Goal: Transaction & Acquisition: Download file/media

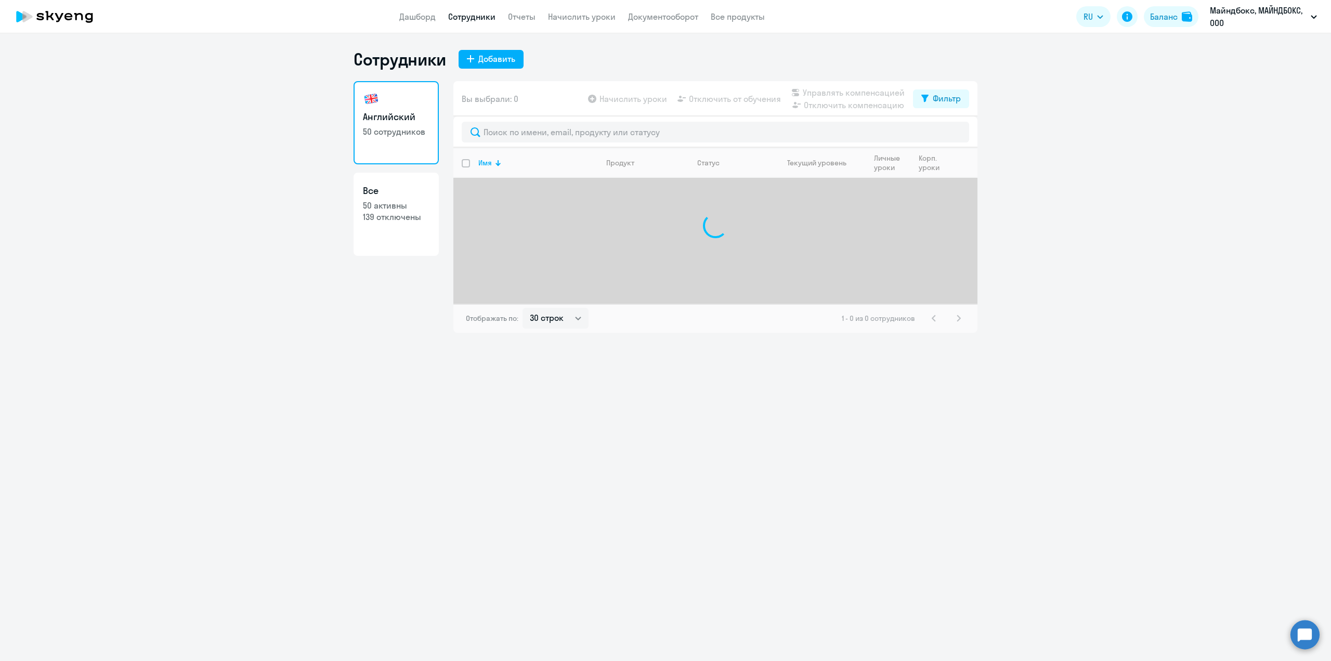
select select "30"
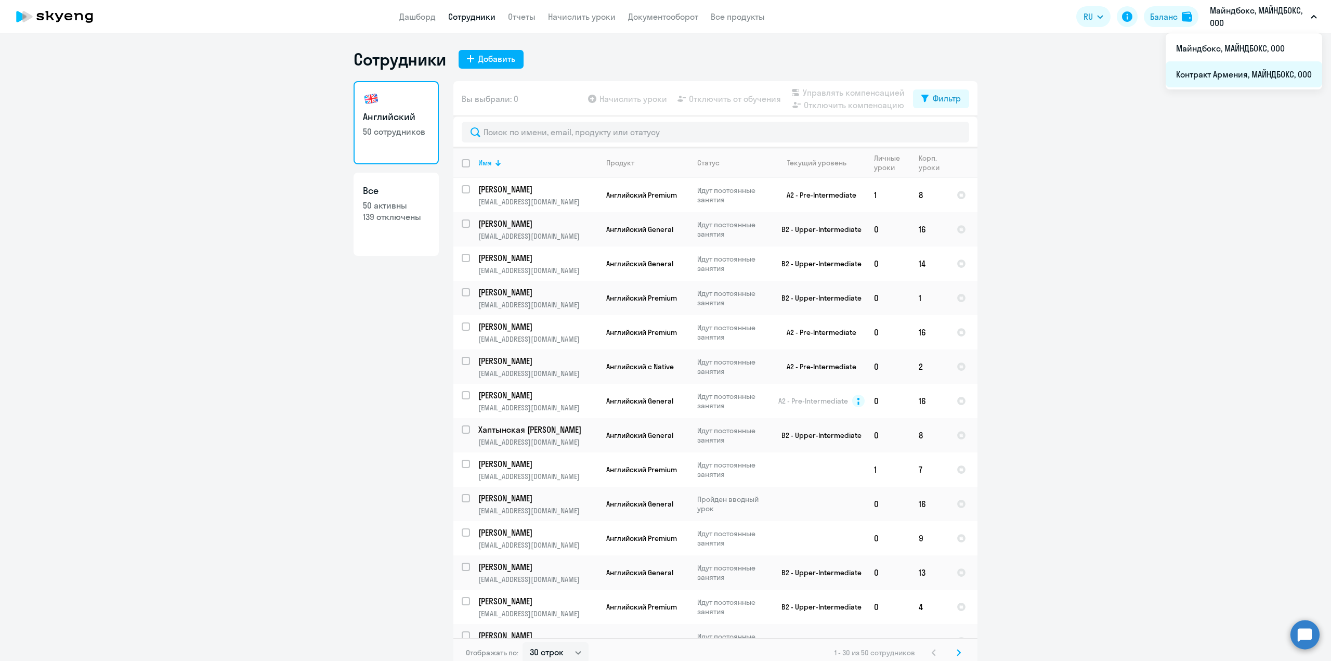
drag, startPoint x: 1219, startPoint y: 46, endPoint x: 1236, endPoint y: 75, distance: 33.8
click at [1236, 75] on ul "Майндбокс, МАЙНДБОКС, ООО Контракт [GEOGRAPHIC_DATA], МАЙНДБОКС, ООО" at bounding box center [1243, 61] width 156 height 56
click at [1276, 65] on li "Контракт Армения, МАЙНДБОКС, ООО" at bounding box center [1243, 74] width 156 height 26
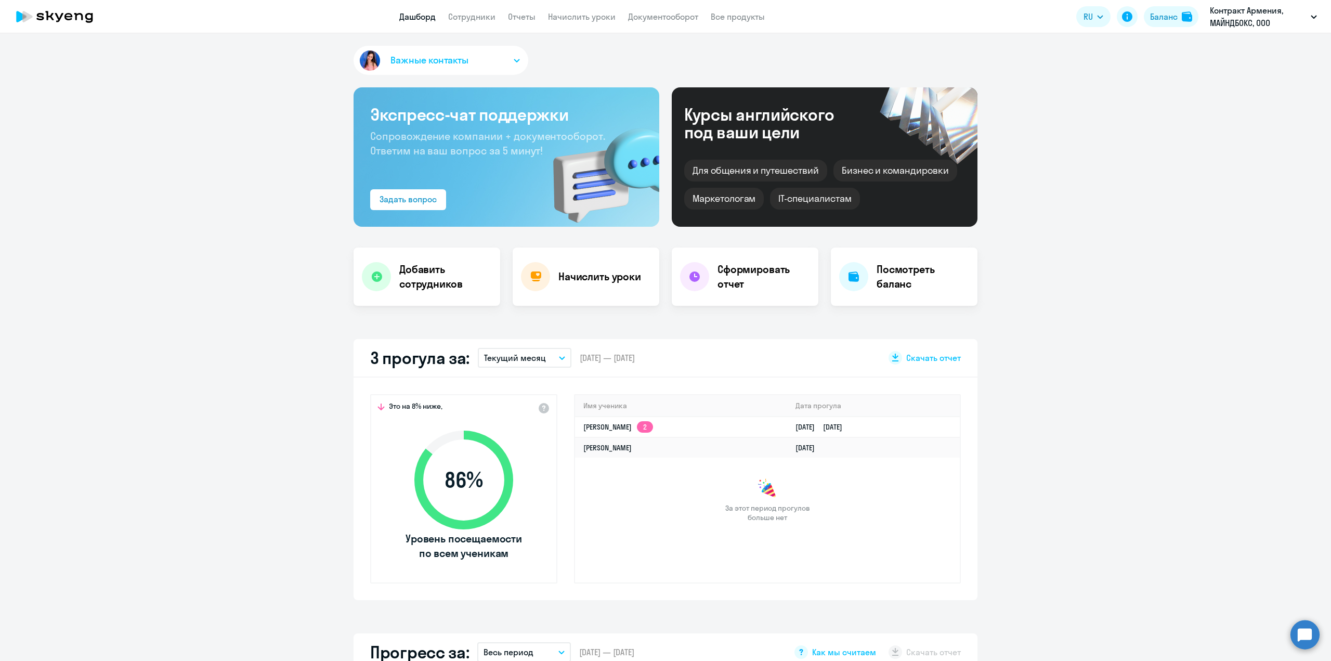
select select "30"
click at [477, 14] on link "Сотрудники" at bounding box center [471, 16] width 47 height 10
select select "30"
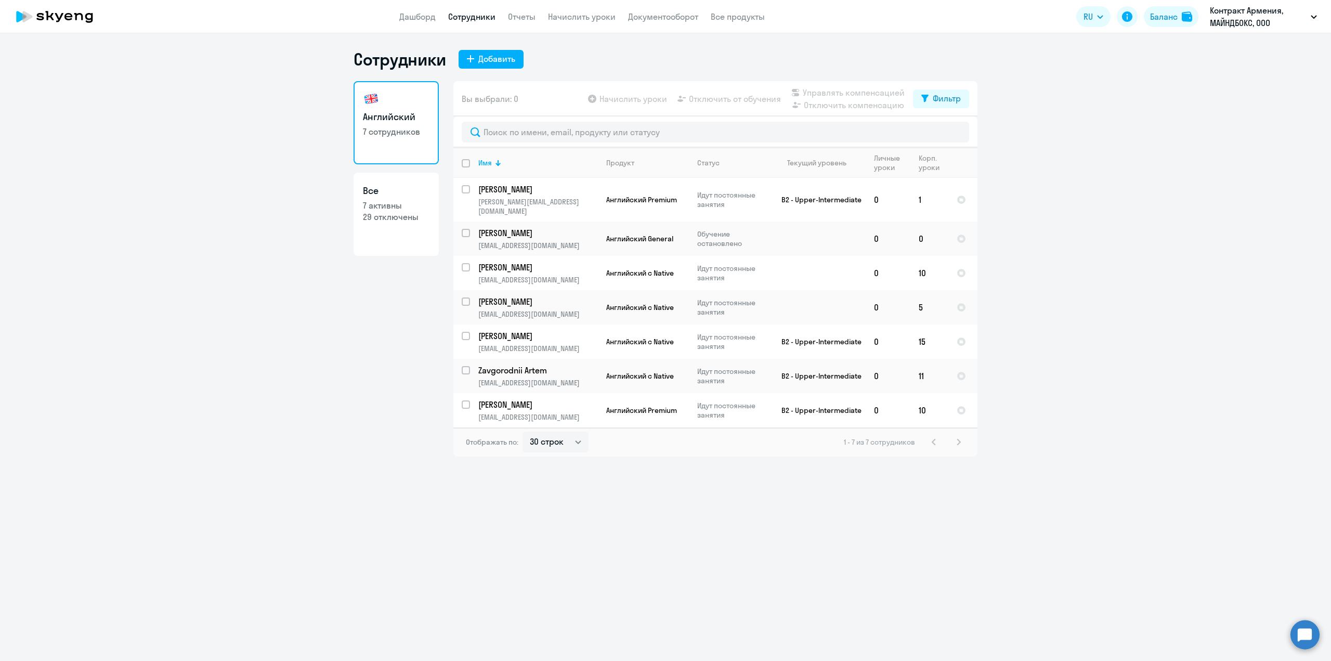
click at [937, 436] on div "1 - 7 из 7 сотрудников" at bounding box center [904, 442] width 121 height 12
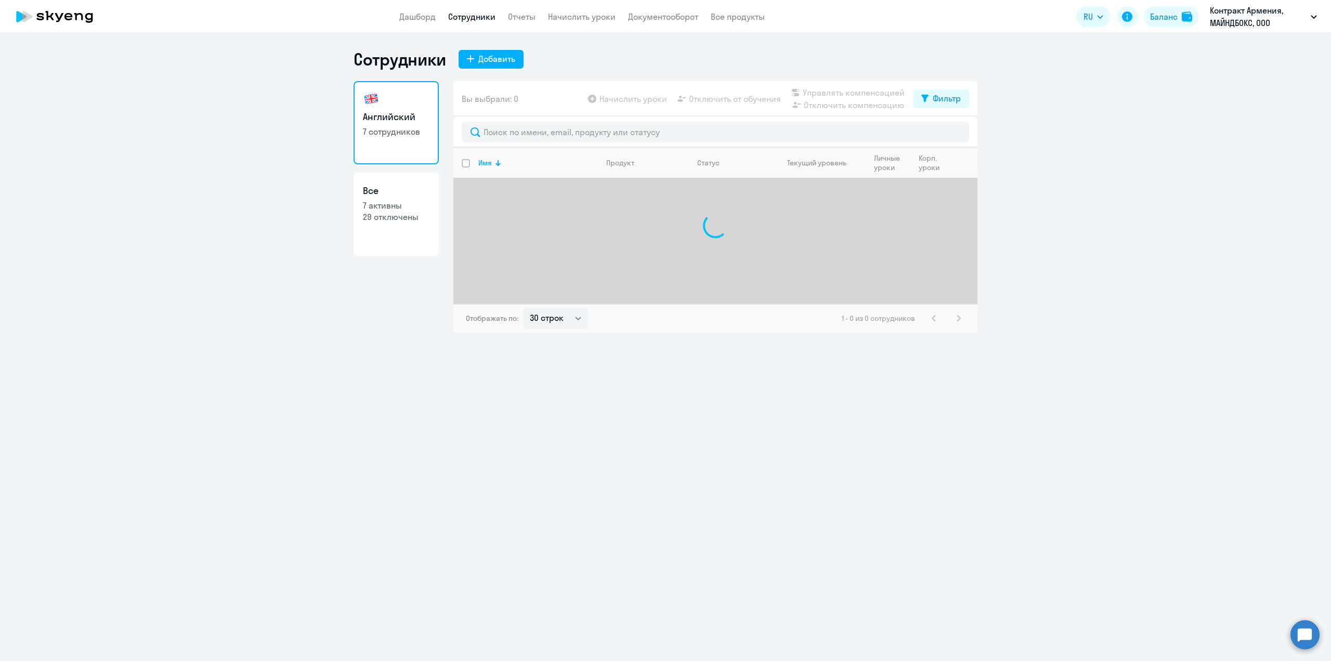
select select "30"
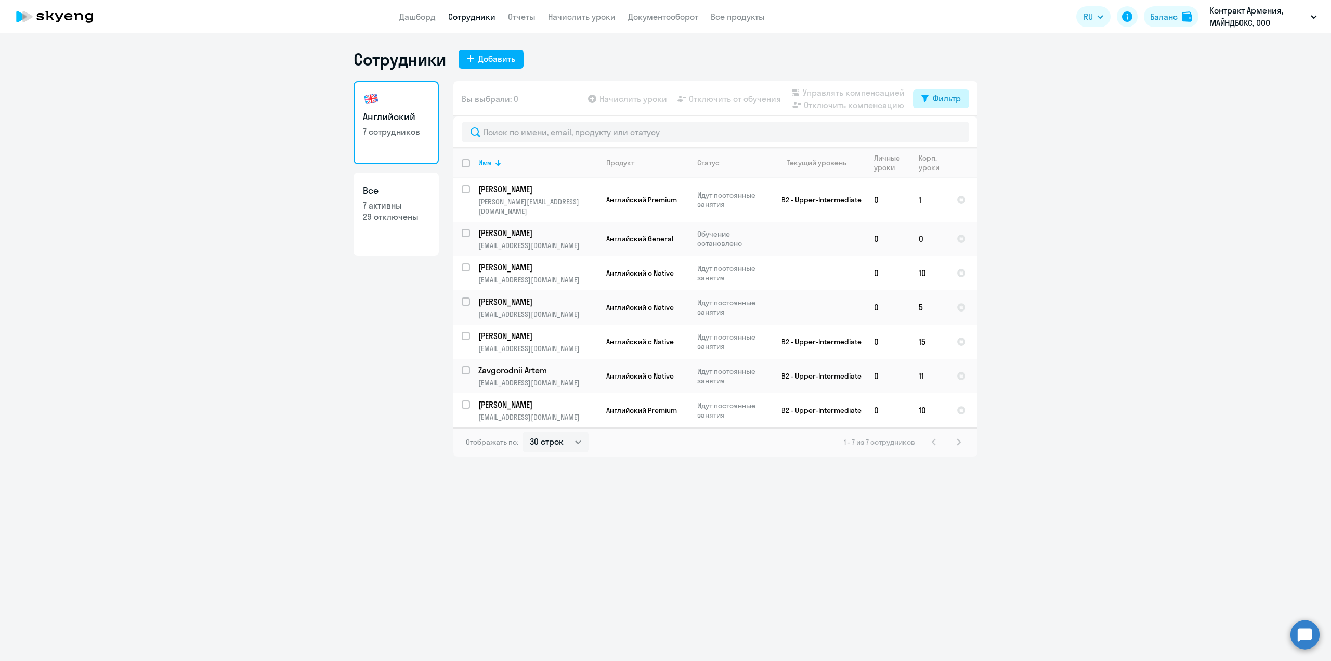
click at [931, 102] on button "Фильтр" at bounding box center [941, 98] width 56 height 19
click at [965, 131] on div "Показать отключенных от обучения" at bounding box center [884, 135] width 167 height 44
click at [959, 133] on span at bounding box center [952, 132] width 18 height 10
click at [943, 133] on input "checkbox" at bounding box center [942, 132] width 1 height 1
checkbox input "true"
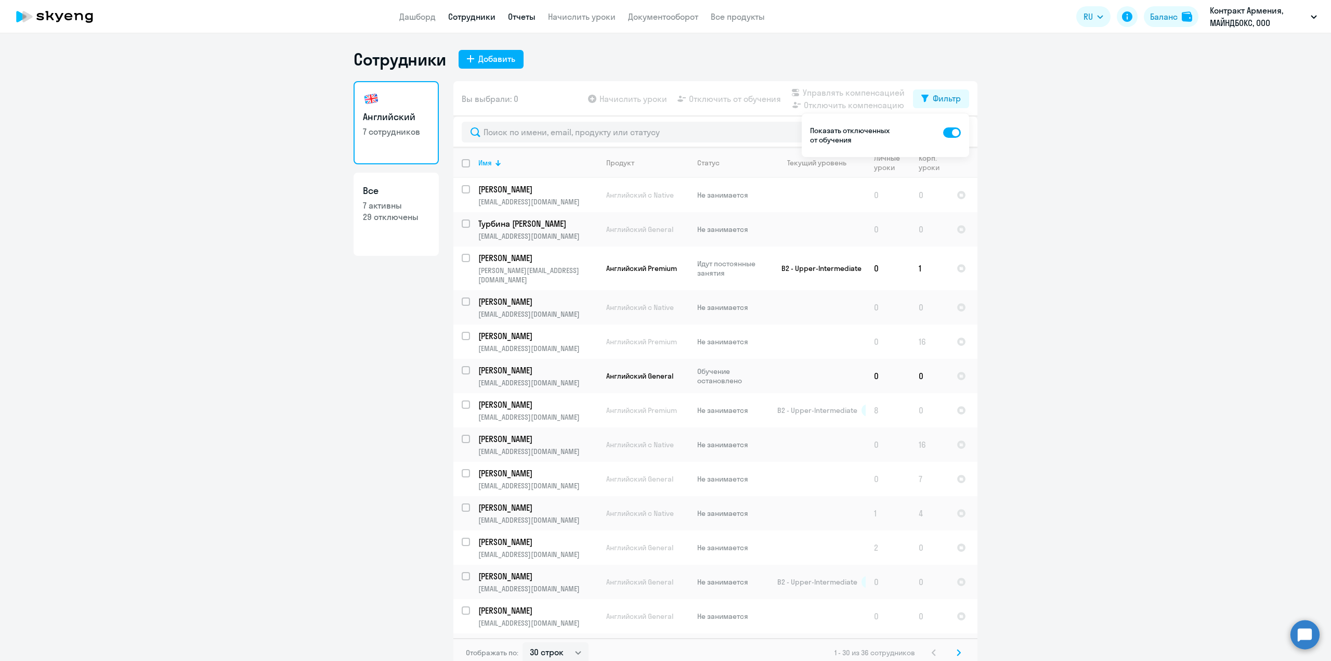
click at [521, 21] on link "Отчеты" at bounding box center [522, 16] width 28 height 10
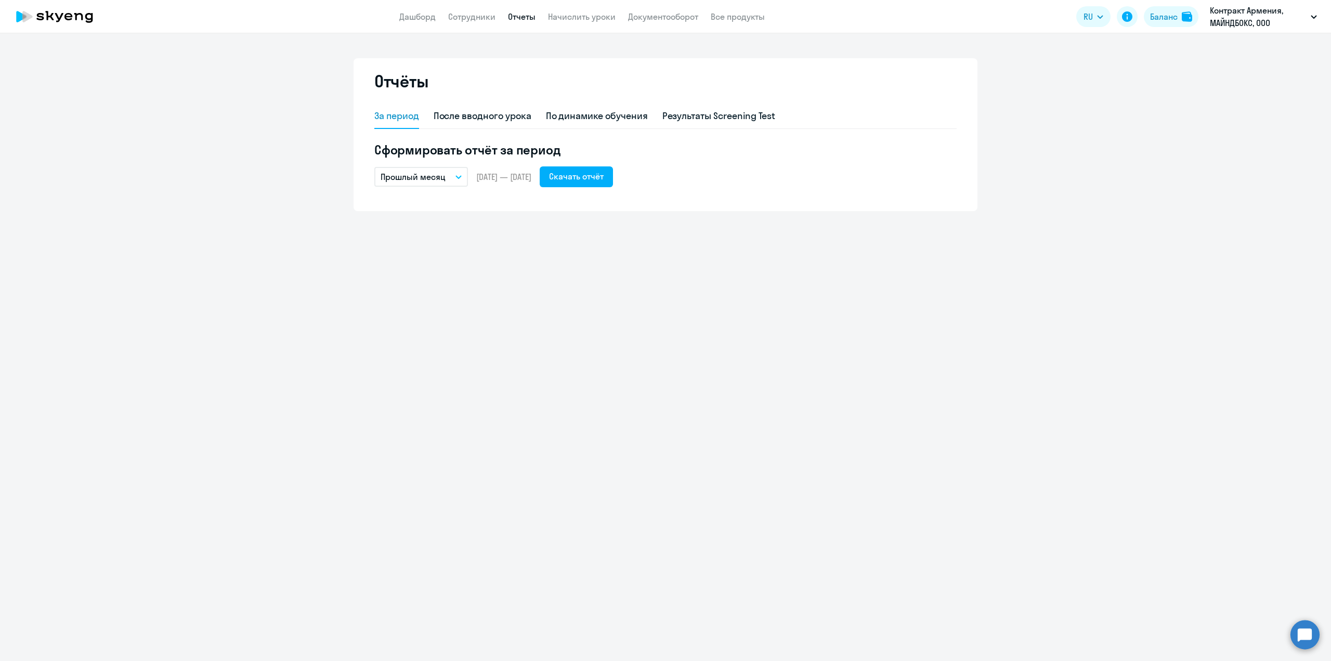
click at [429, 178] on p "Прошлый месяц" at bounding box center [412, 176] width 65 height 12
click at [417, 210] on li "Текущий месяц" at bounding box center [429, 206] width 110 height 26
click at [603, 178] on div "Скачать отчёт" at bounding box center [576, 176] width 55 height 12
